Goal: Information Seeking & Learning: Learn about a topic

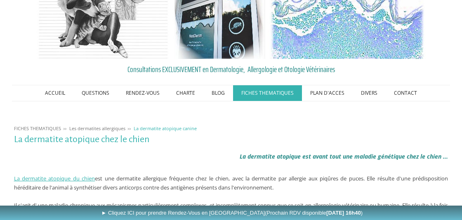
scroll to position [41, 0]
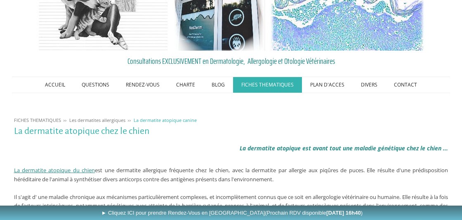
click at [55, 170] on link "La dermatite atopique du chien" at bounding box center [54, 170] width 81 height 7
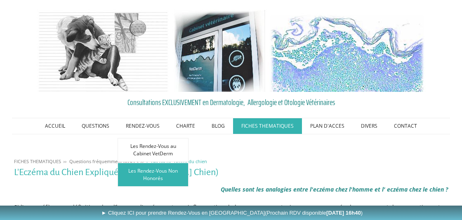
click at [175, 173] on link "Les Rendez-Vous Non Honorés" at bounding box center [153, 175] width 71 height 24
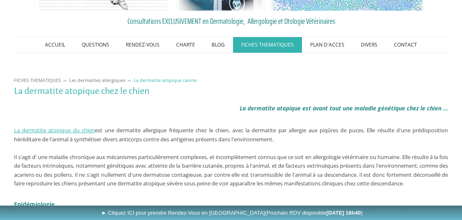
scroll to position [83, 0]
